Goal: Navigation & Orientation: Understand site structure

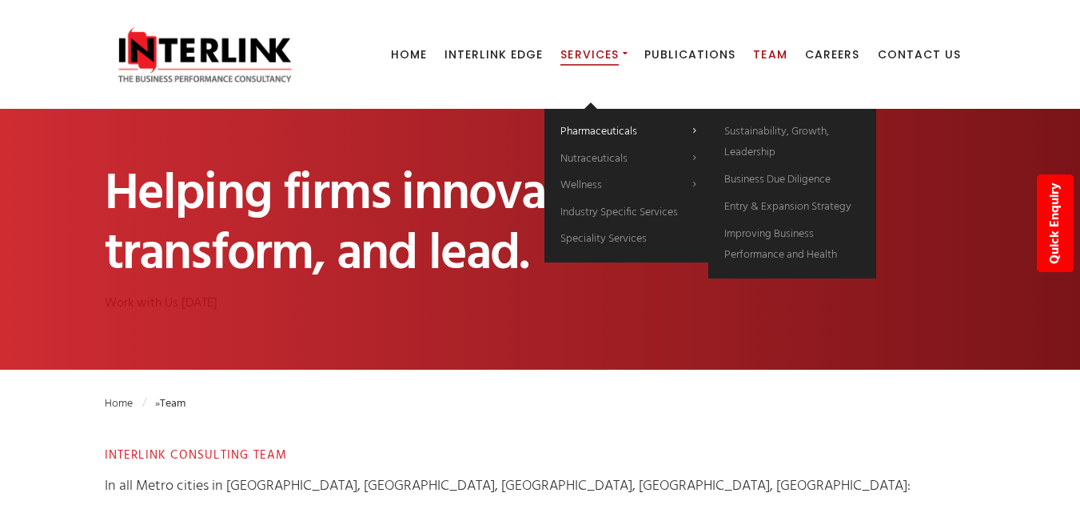
click at [605, 130] on span "Pharmaceuticals" at bounding box center [599, 131] width 77 height 18
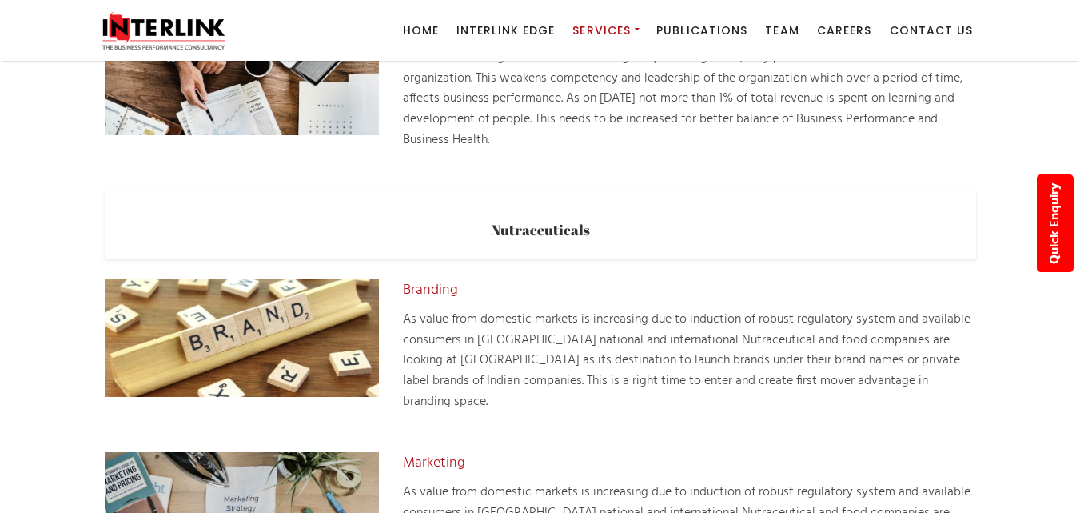
scroll to position [912, 0]
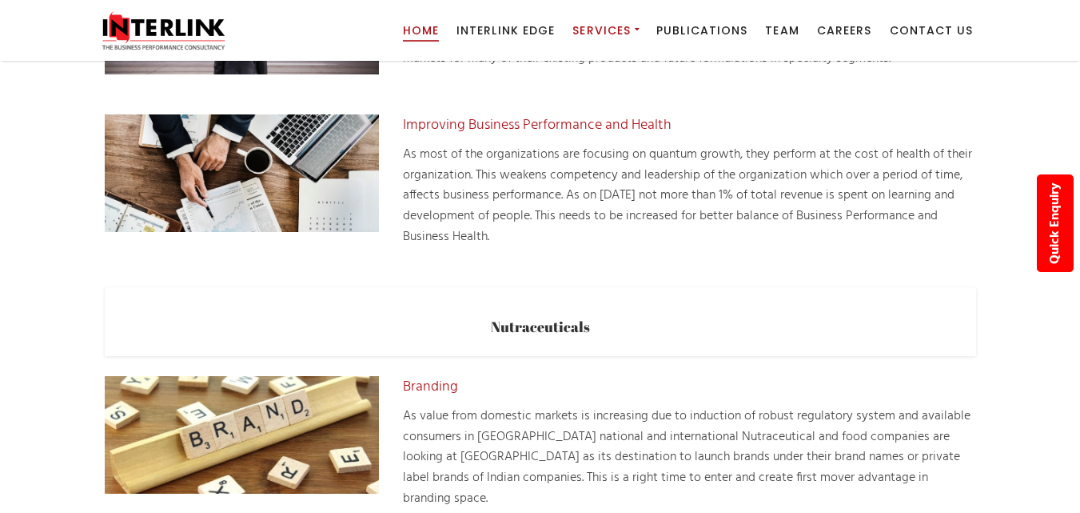
click at [415, 37] on span "Home" at bounding box center [421, 30] width 36 height 16
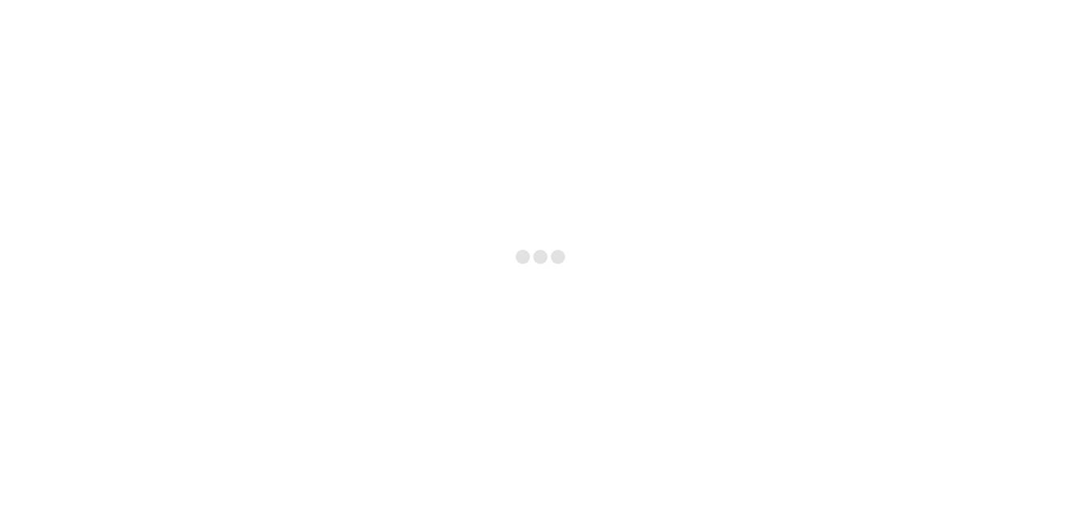
scroll to position [560, 0]
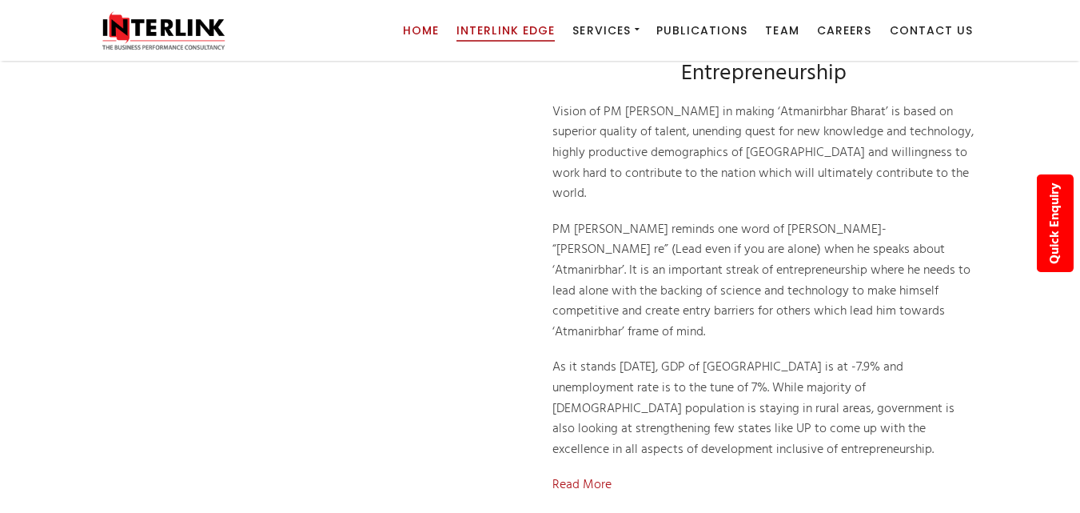
click at [514, 30] on span "Interlink Edge" at bounding box center [506, 30] width 98 height 16
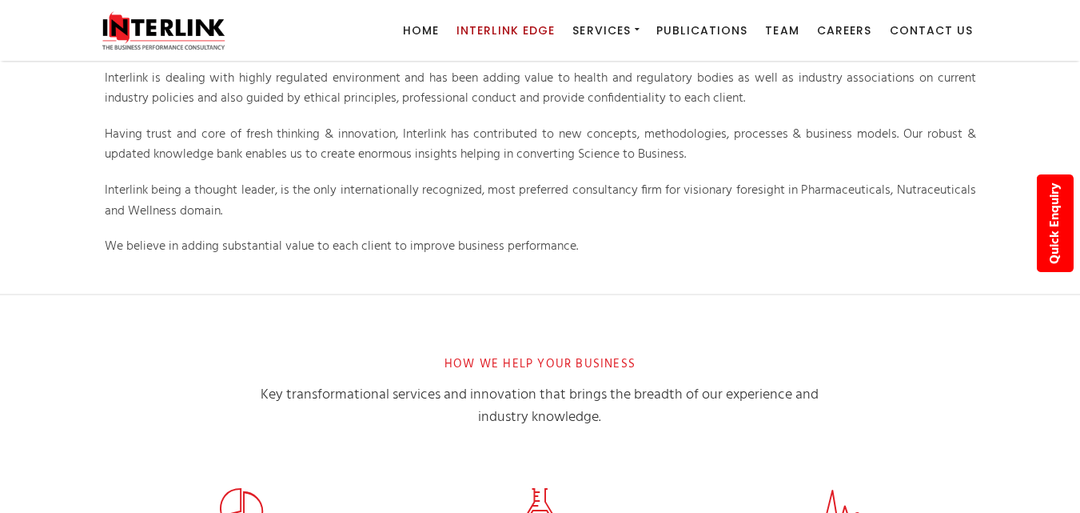
scroll to position [560, 0]
